Goal: Navigation & Orientation: Find specific page/section

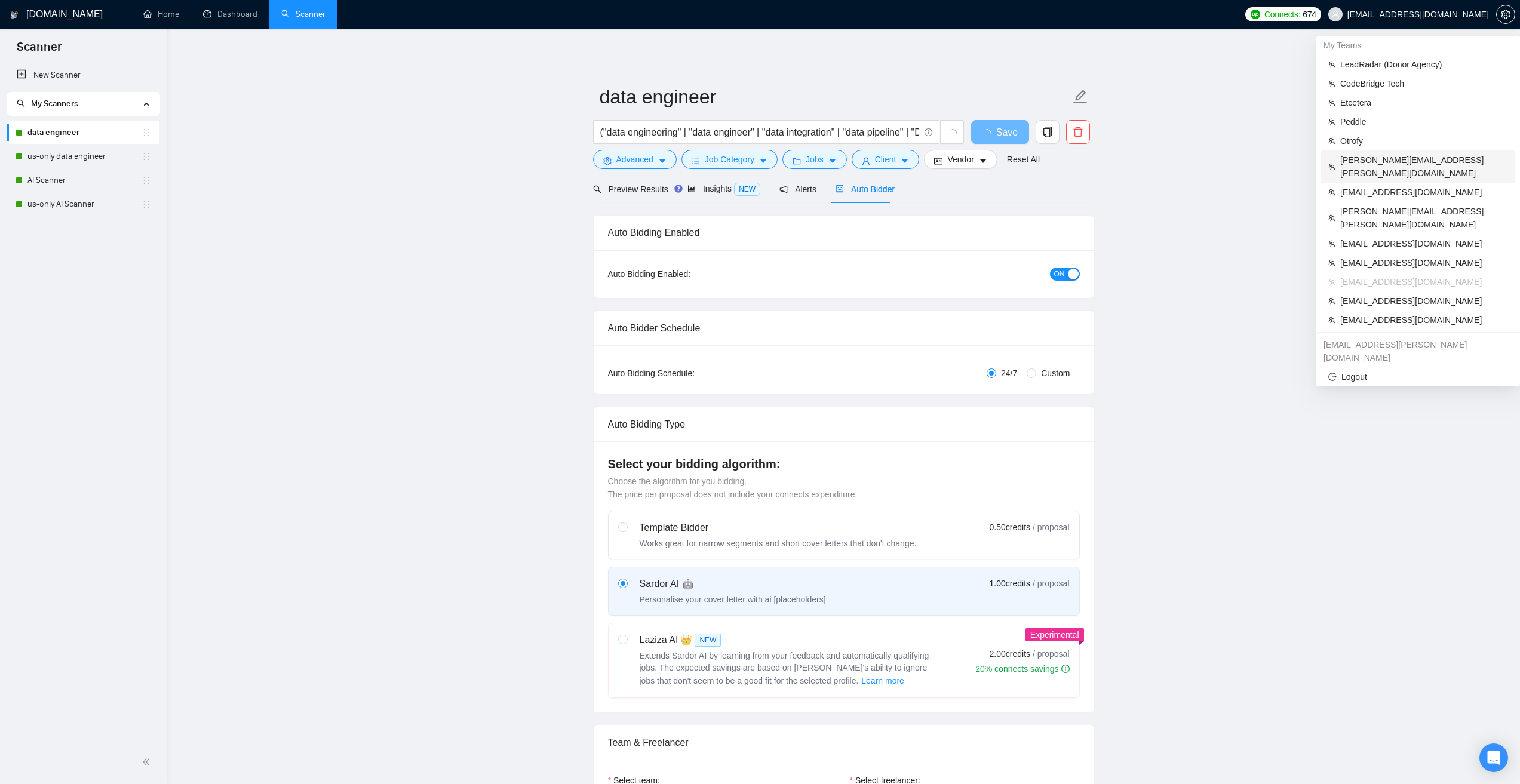
click at [1370, 156] on span "[PERSON_NAME][EMAIL_ADDRESS][PERSON_NAME][DOMAIN_NAME]" at bounding box center [1424, 166] width 168 height 26
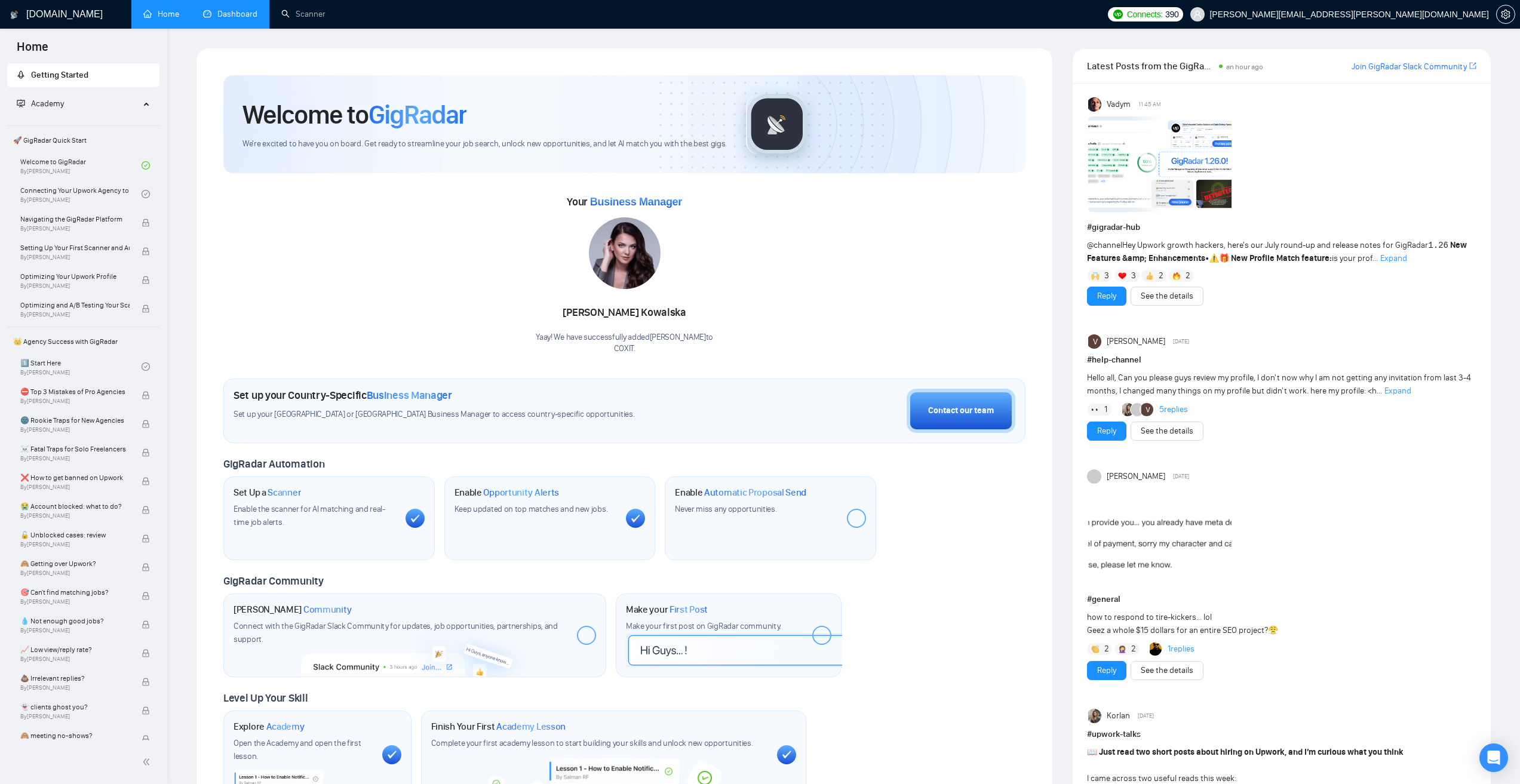
click at [246, 9] on link "Dashboard" at bounding box center [230, 14] width 54 height 10
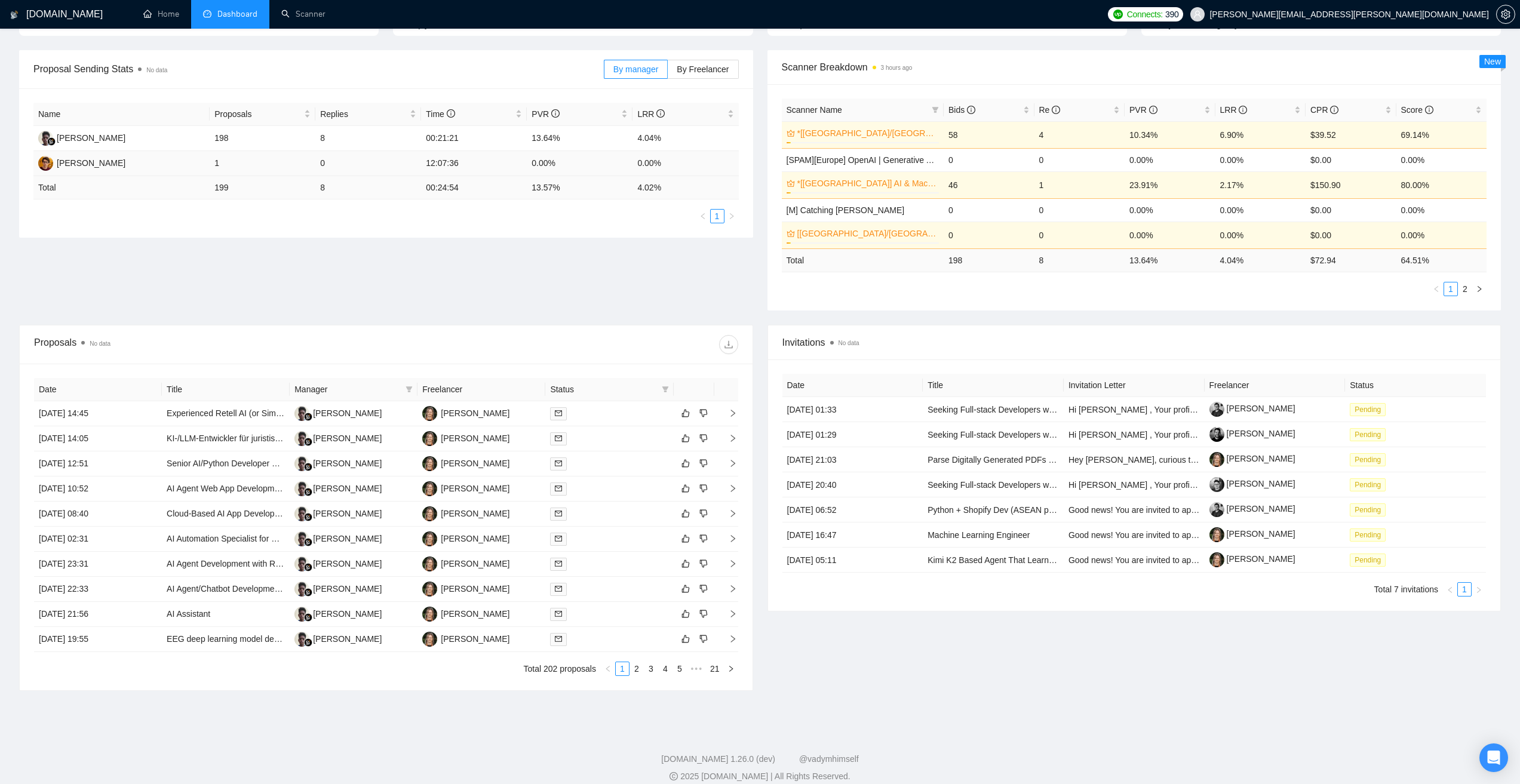
scroll to position [173, 0]
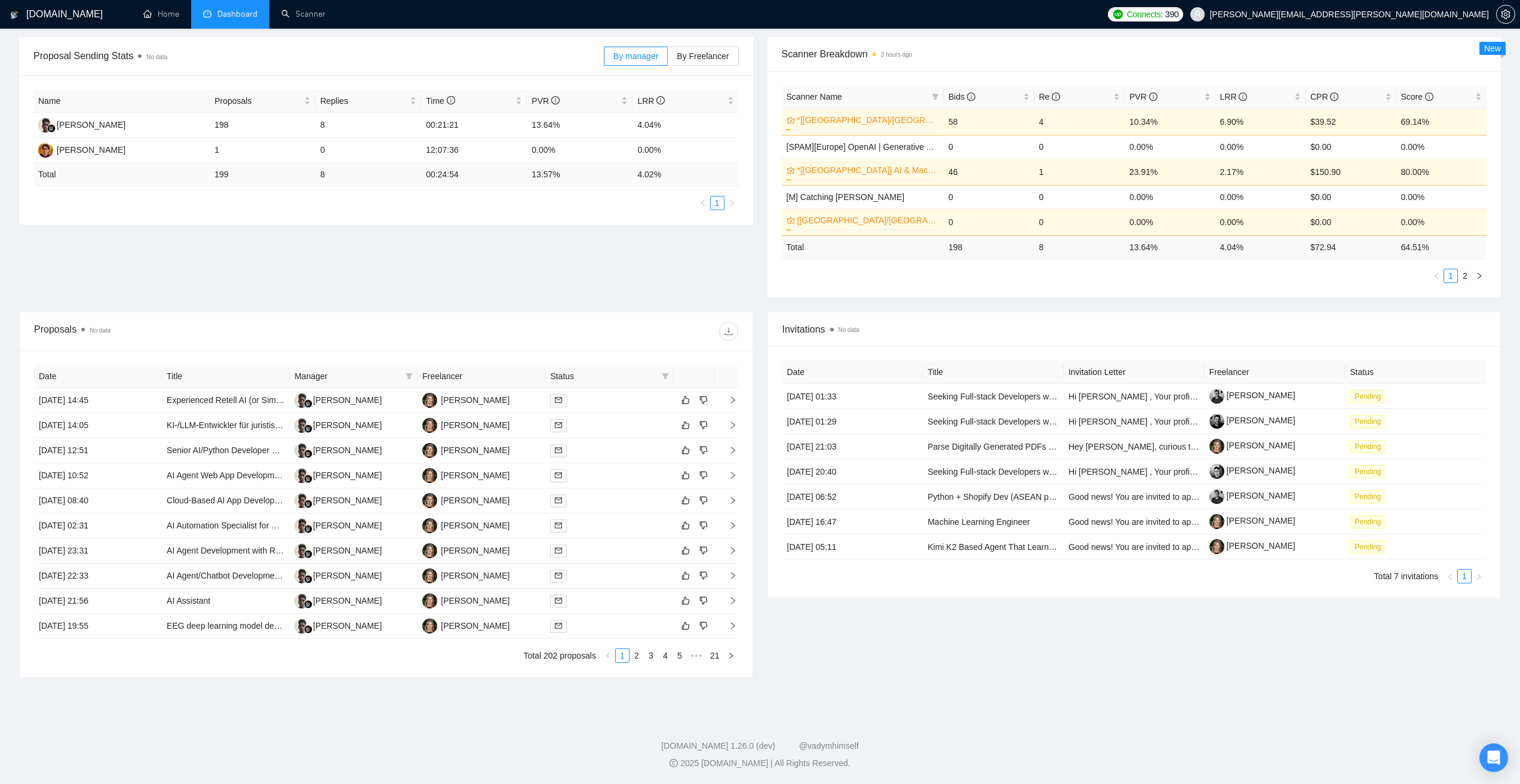
click at [963, 615] on div "Invitations No data Date Title Invitation Letter Freelancer Status [DATE] 01:33…" at bounding box center [1134, 495] width 748 height 366
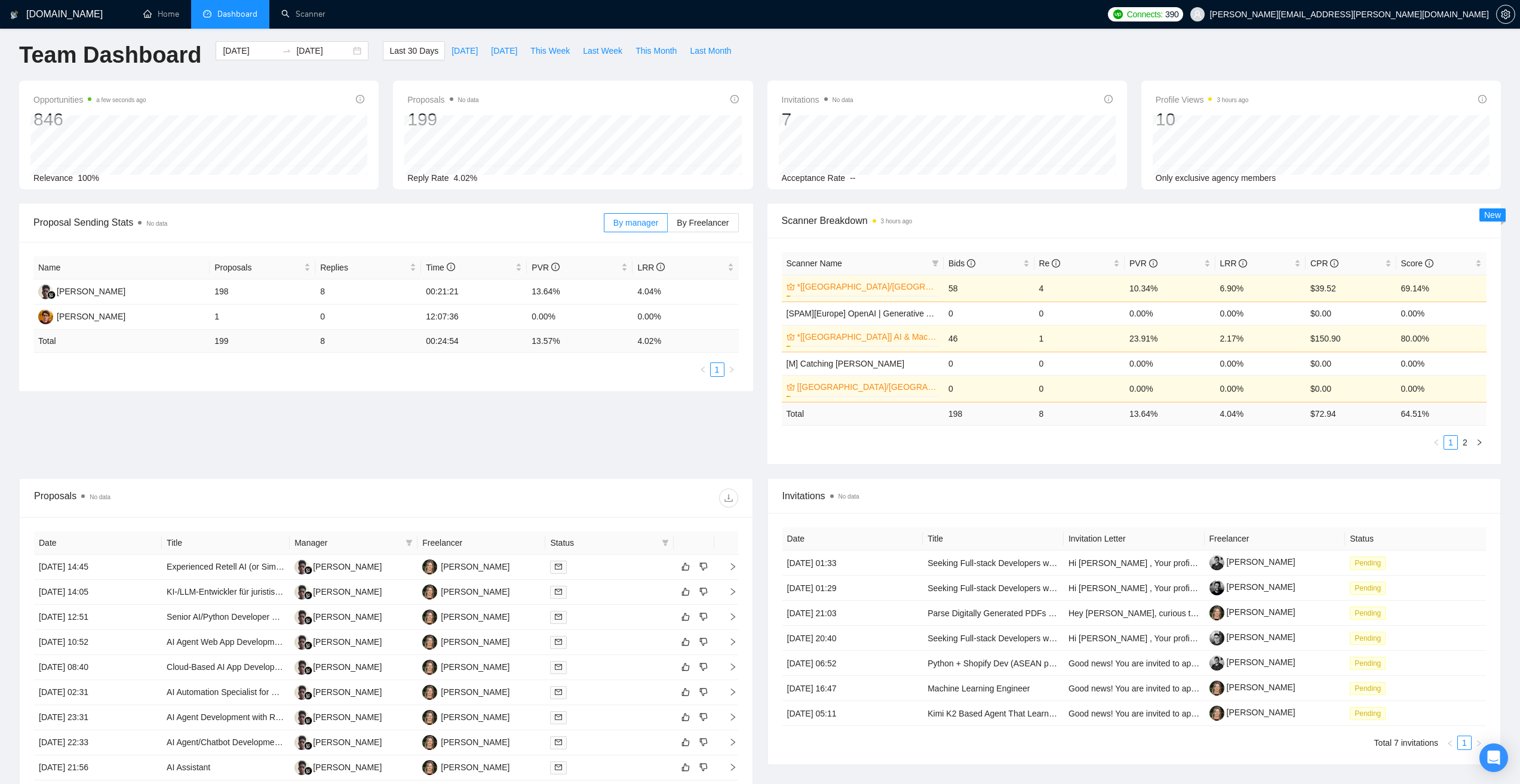
scroll to position [0, 0]
